Goal: Task Accomplishment & Management: Manage account settings

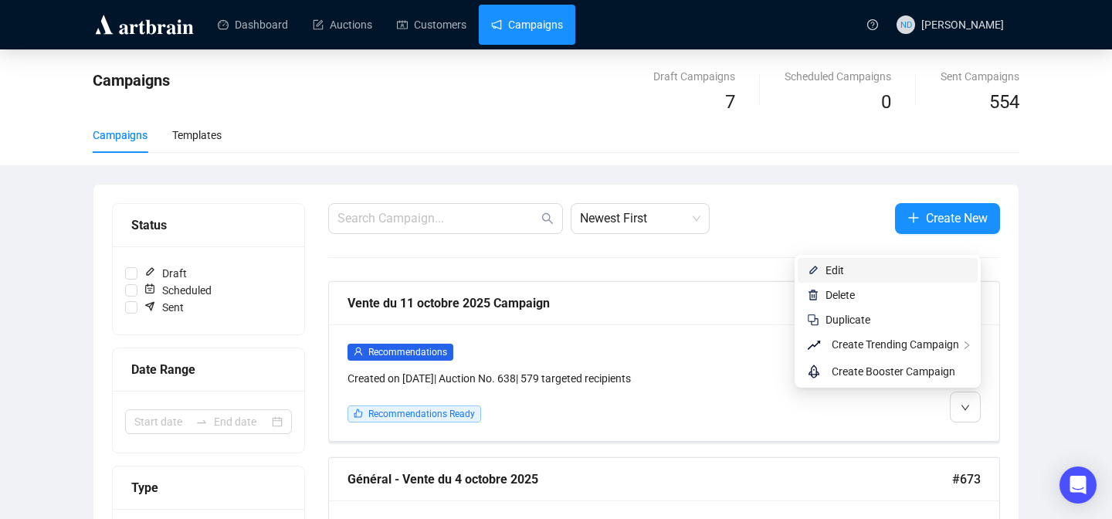
click at [853, 266] on span "Edit" at bounding box center [897, 270] width 143 height 17
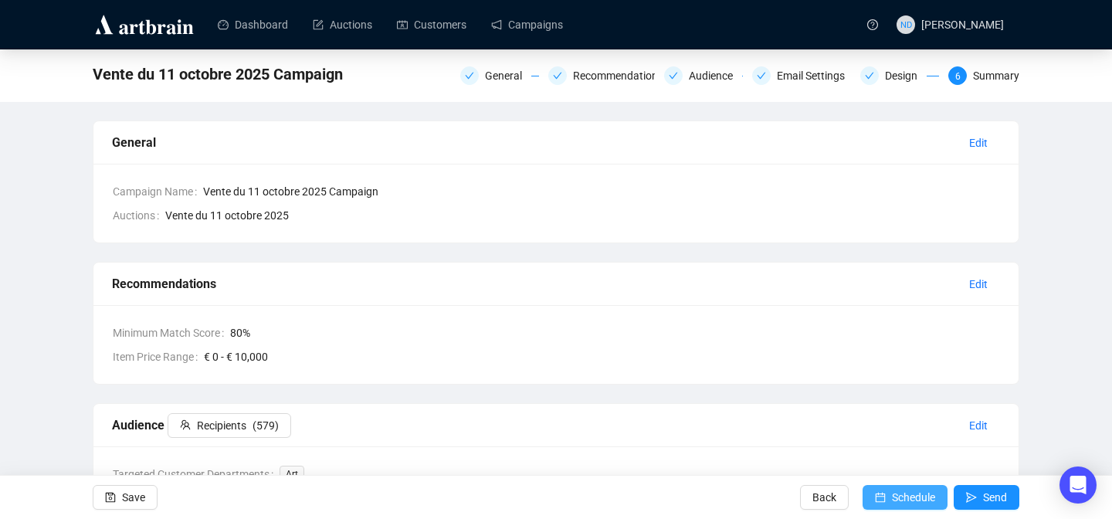
click at [883, 490] on button "Schedule" at bounding box center [905, 497] width 85 height 25
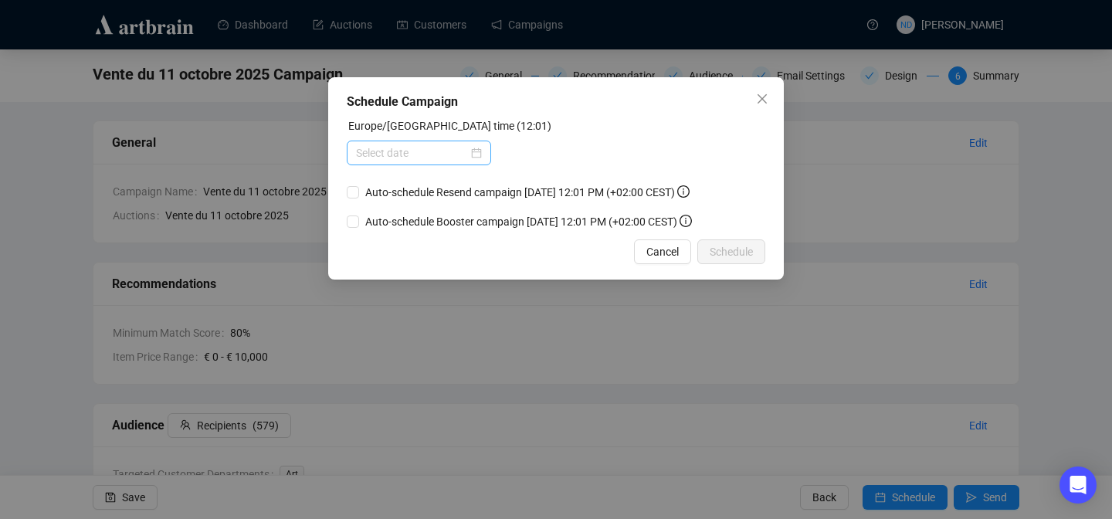
click at [473, 153] on div at bounding box center [419, 152] width 126 height 17
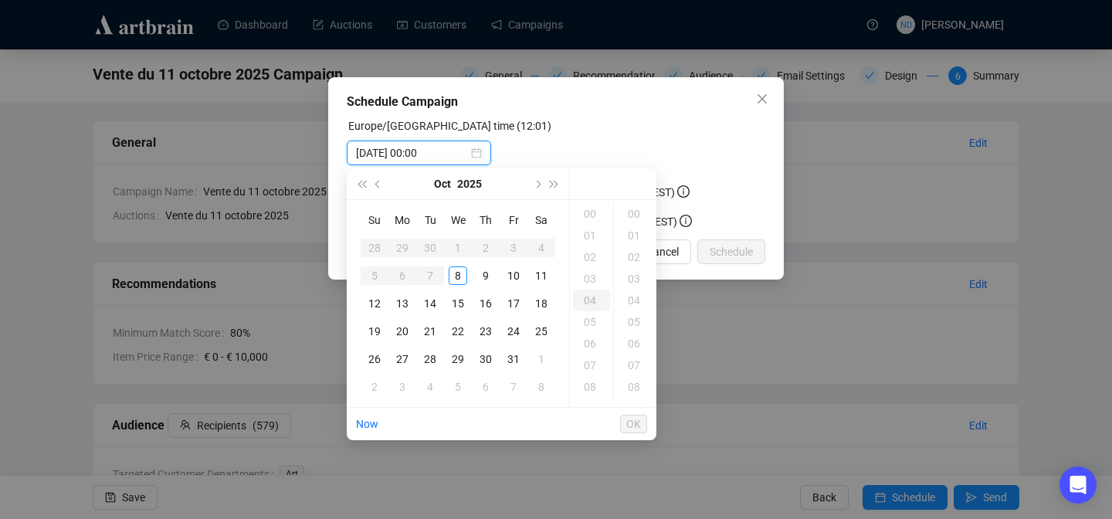
type input "[DATE] 00:00"
click at [590, 324] on div "13" at bounding box center [591, 326] width 37 height 22
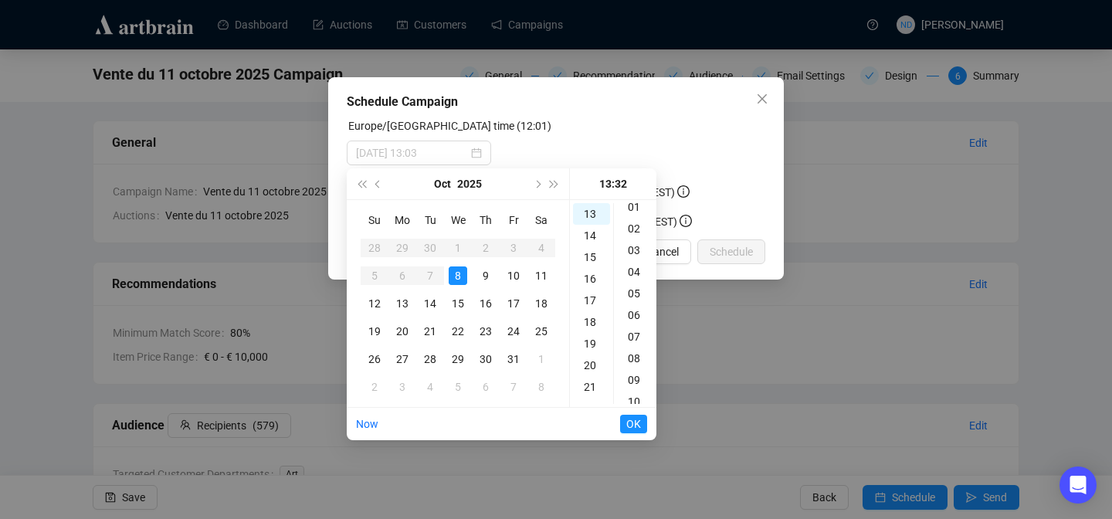
scroll to position [0, 0]
click at [633, 215] on div "00" at bounding box center [635, 214] width 37 height 22
type input "[DATE] 13:00"
click at [626, 419] on span "OK" at bounding box center [633, 423] width 15 height 29
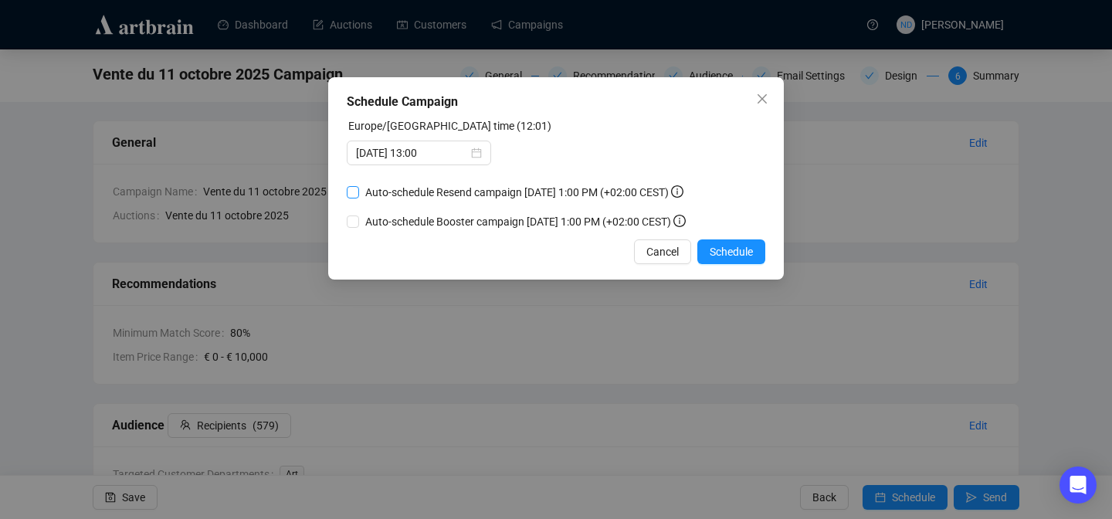
click at [349, 185] on label "Auto-schedule Resend campaign [DATE] 1:00 PM (+02:00 CEST)" at bounding box center [518, 192] width 343 height 17
click at [349, 186] on input "Auto-schedule Resend campaign [DATE] 1:00 PM (+02:00 CEST)" at bounding box center [353, 192] width 12 height 12
checkbox input "true"
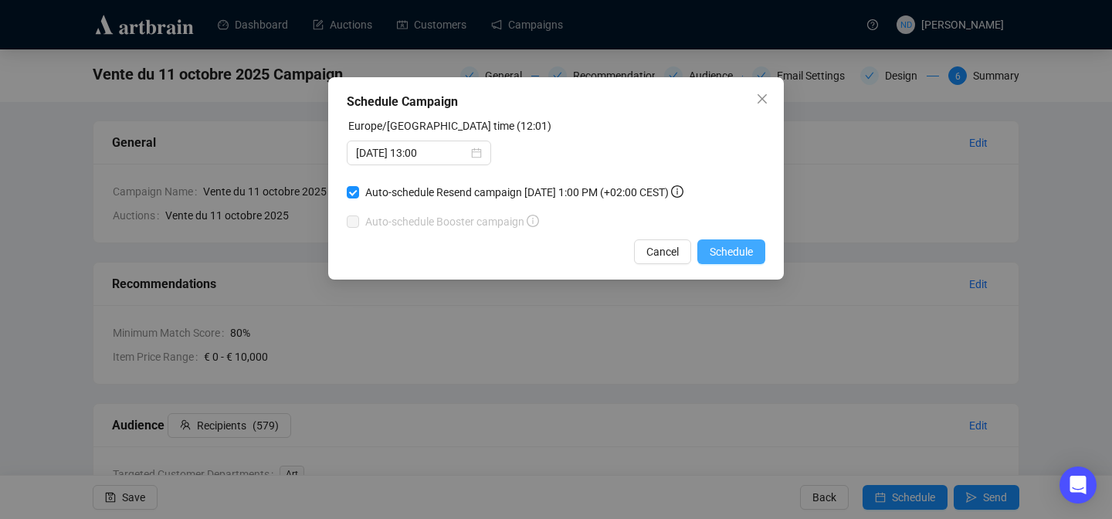
click at [732, 249] on span "Schedule" at bounding box center [731, 251] width 43 height 17
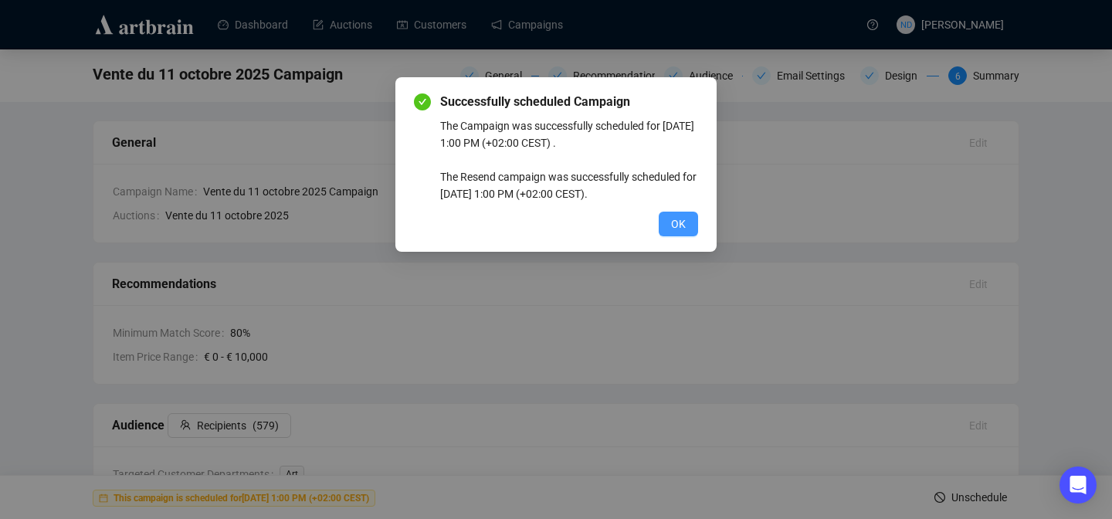
click at [690, 229] on button "OK" at bounding box center [678, 224] width 39 height 25
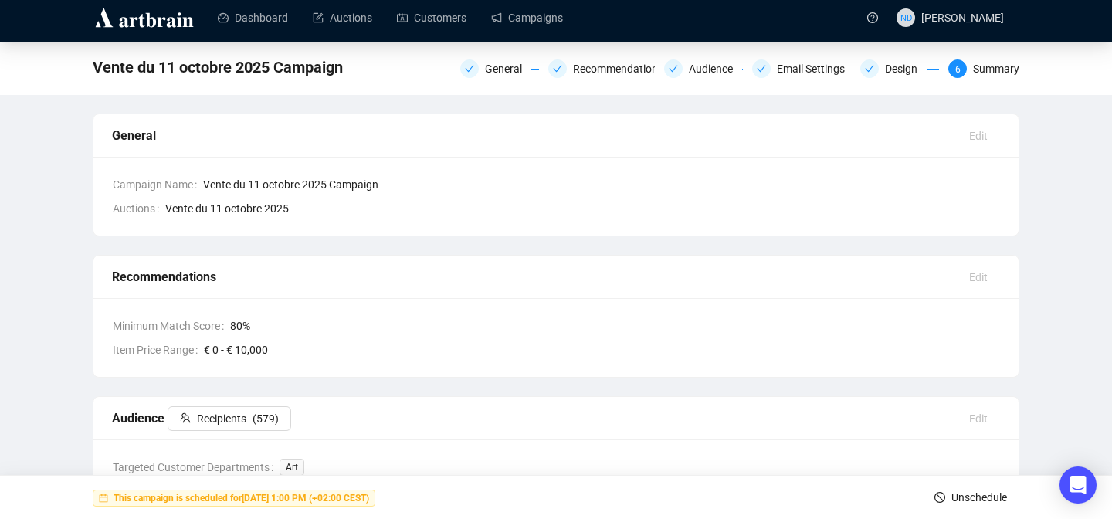
scroll to position [16, 0]
